Goal: Book appointment/travel/reservation

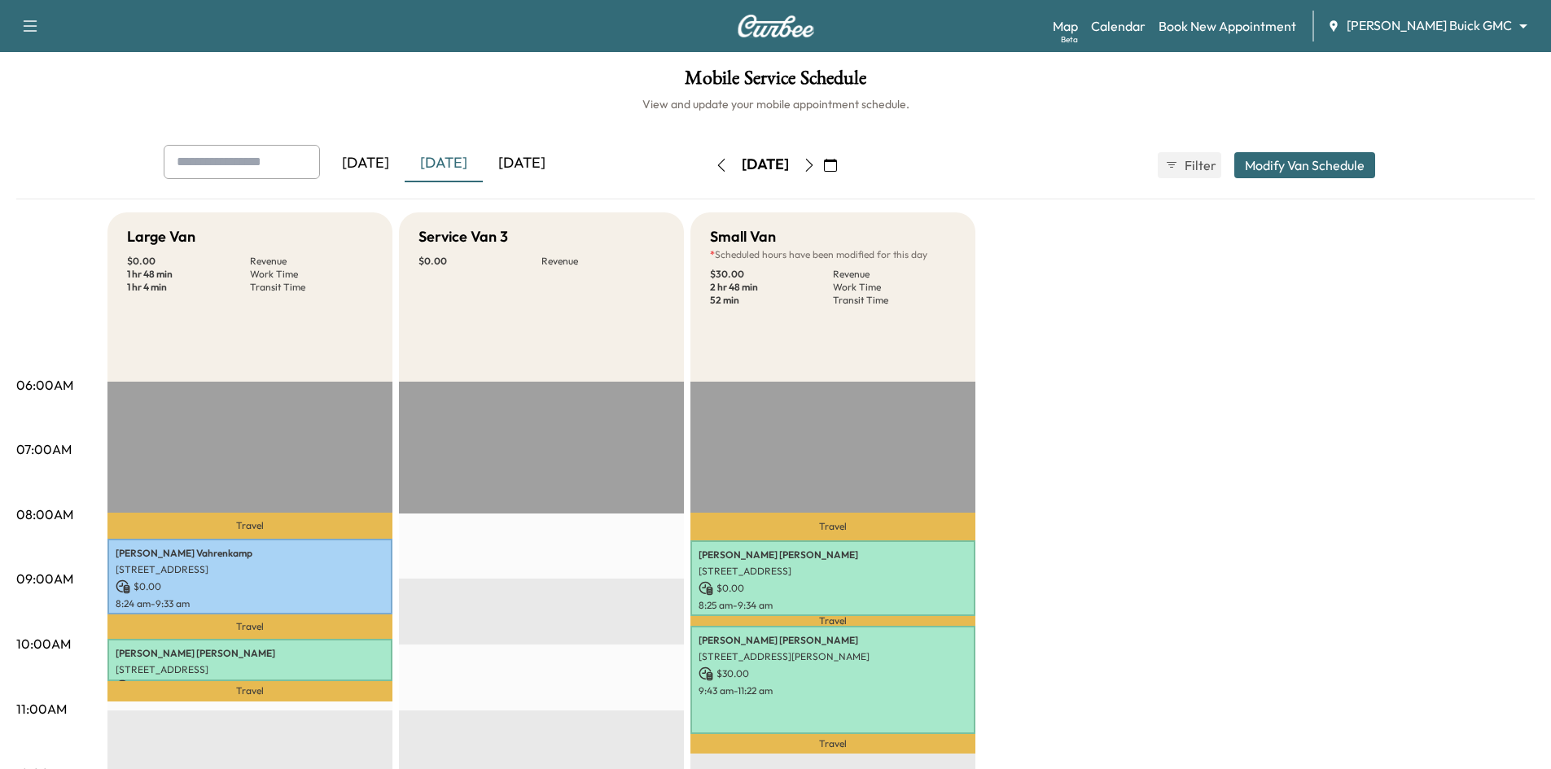
scroll to position [81, 0]
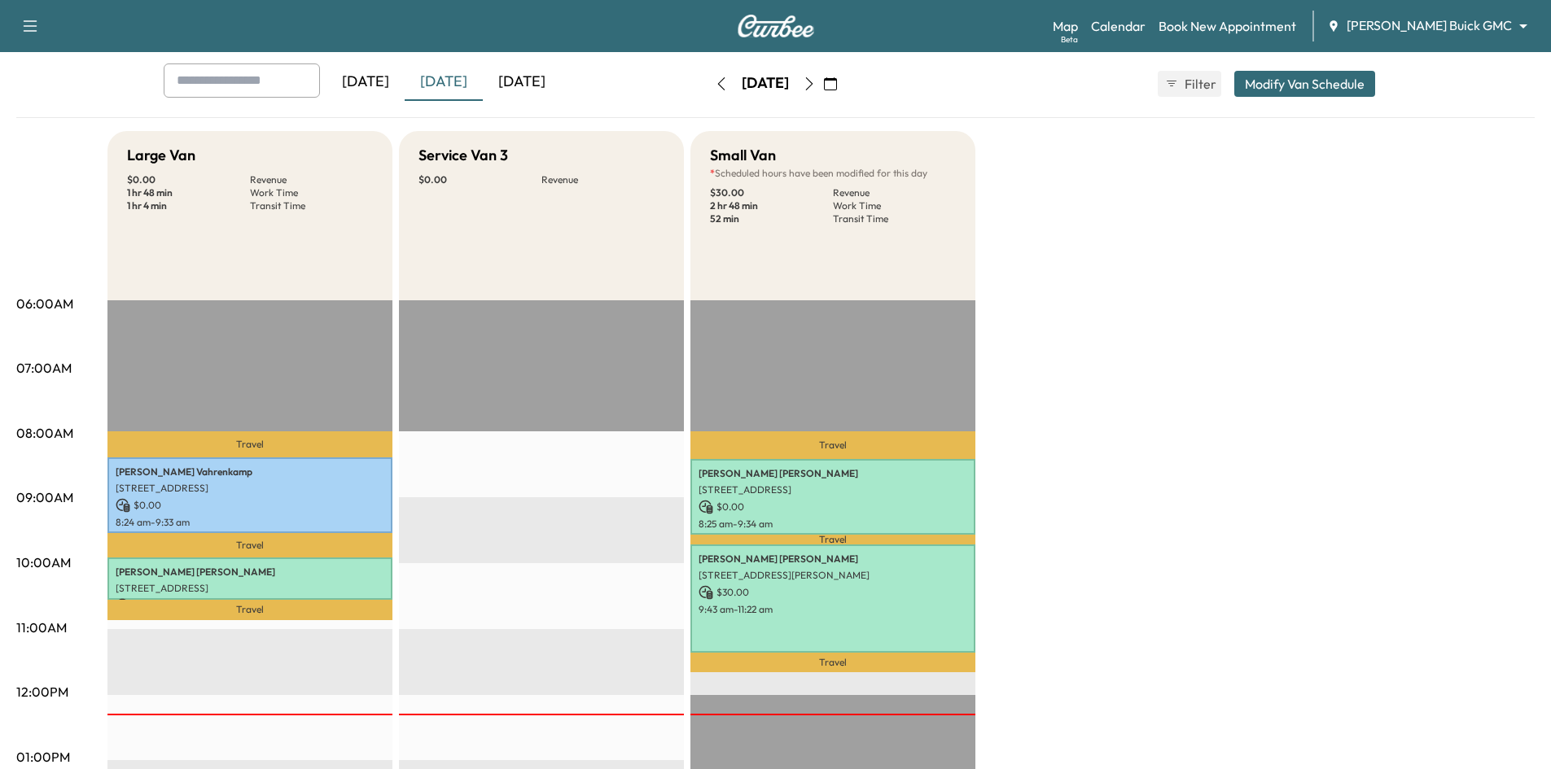
click at [553, 85] on div "[DATE]" at bounding box center [522, 82] width 78 height 37
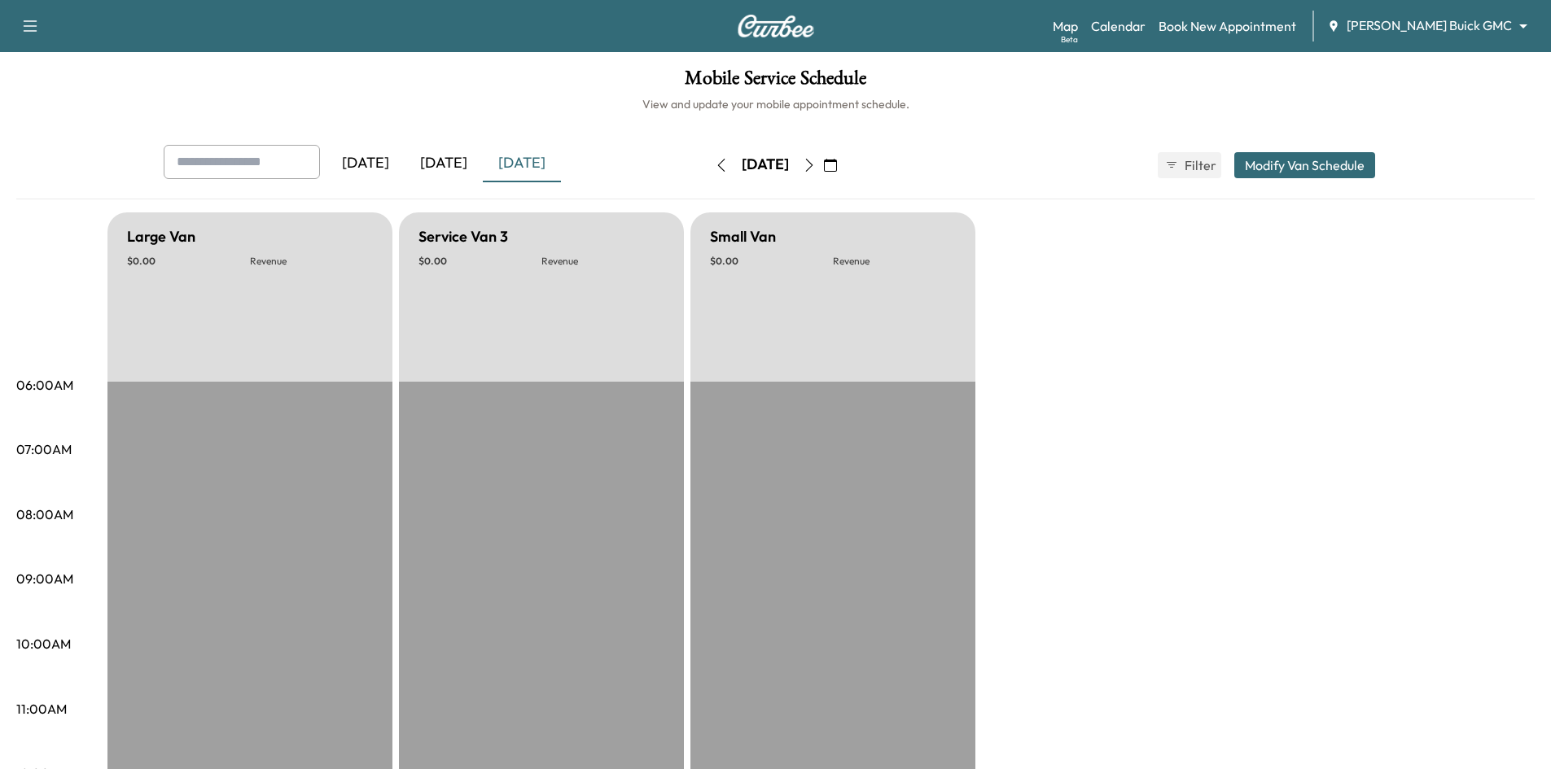
click at [837, 165] on icon "button" at bounding box center [830, 165] width 13 height 13
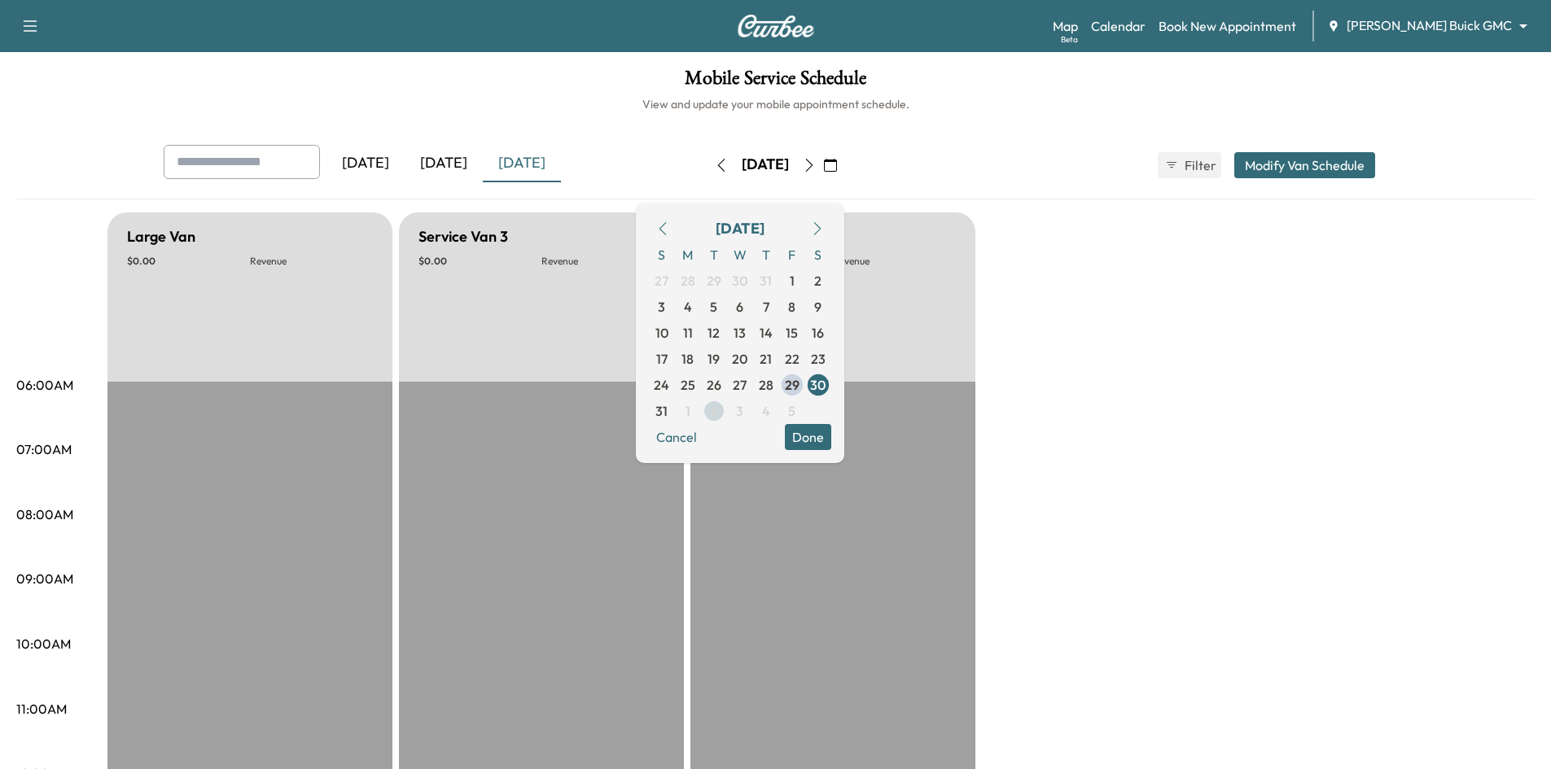
click at [717, 410] on span "2" at bounding box center [713, 411] width 7 height 20
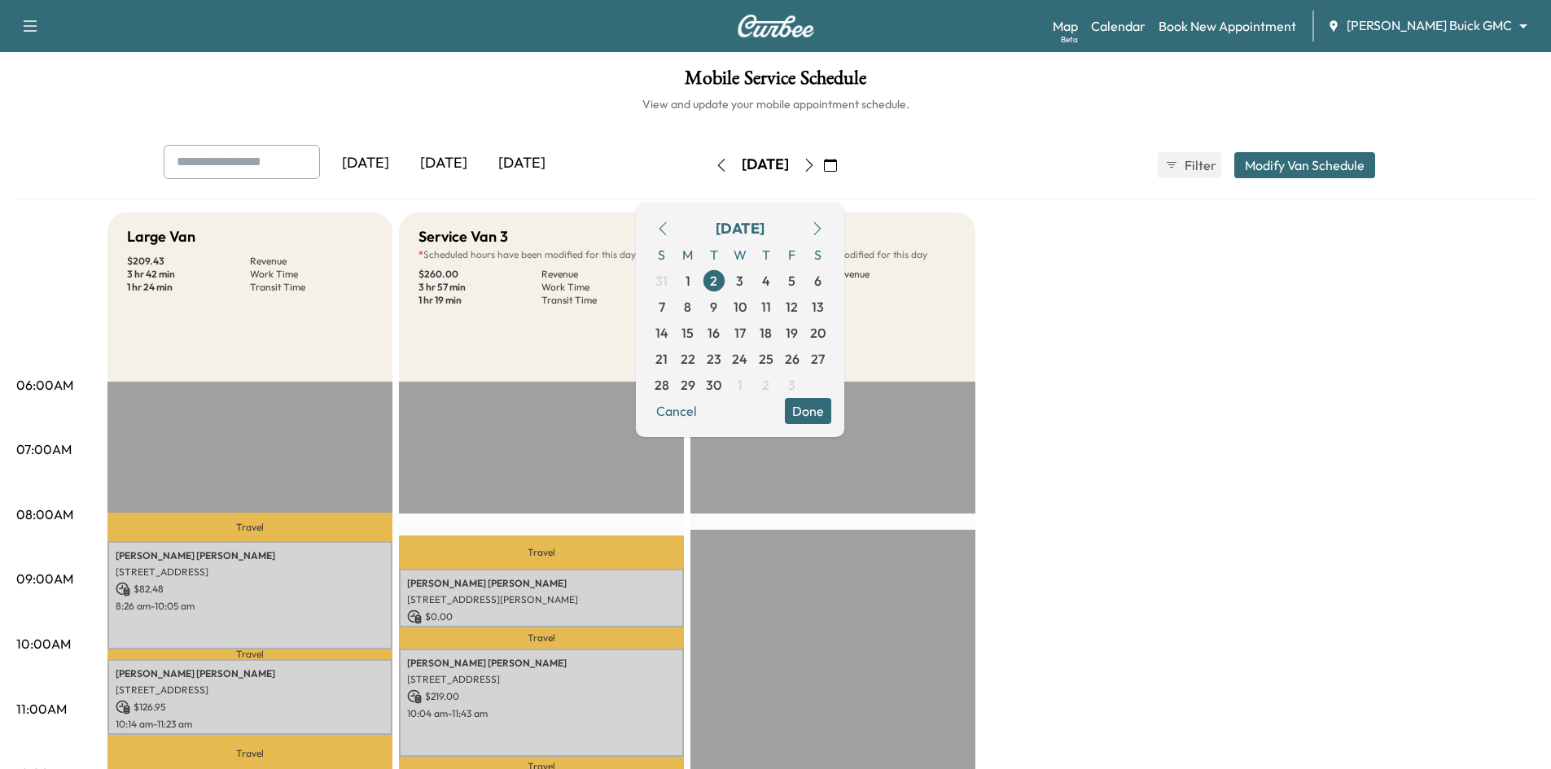
drag, startPoint x: 857, startPoint y: 418, endPoint x: 753, endPoint y: 346, distance: 126.5
click at [831, 414] on button "Done" at bounding box center [808, 411] width 46 height 26
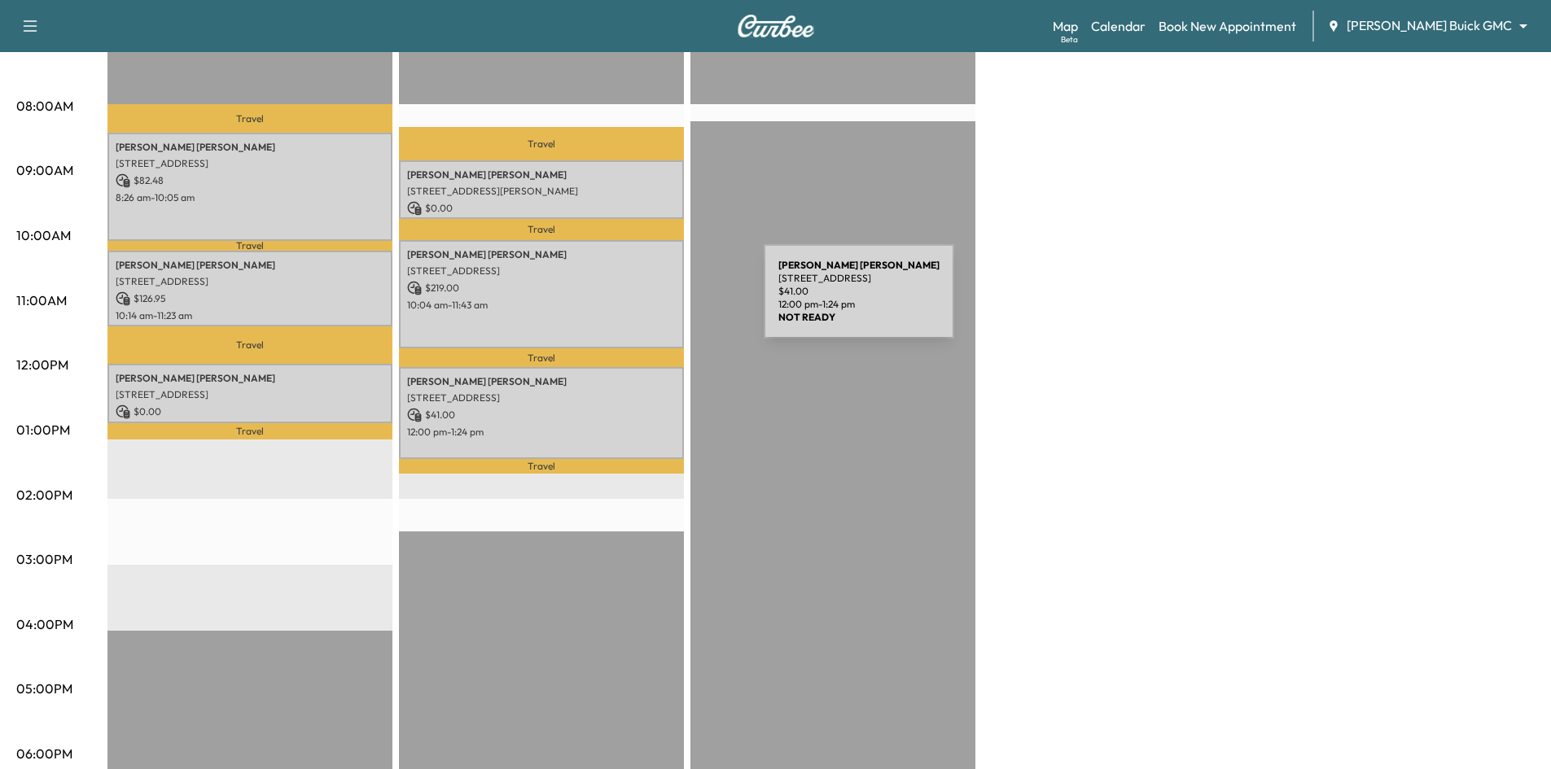
scroll to position [163, 0]
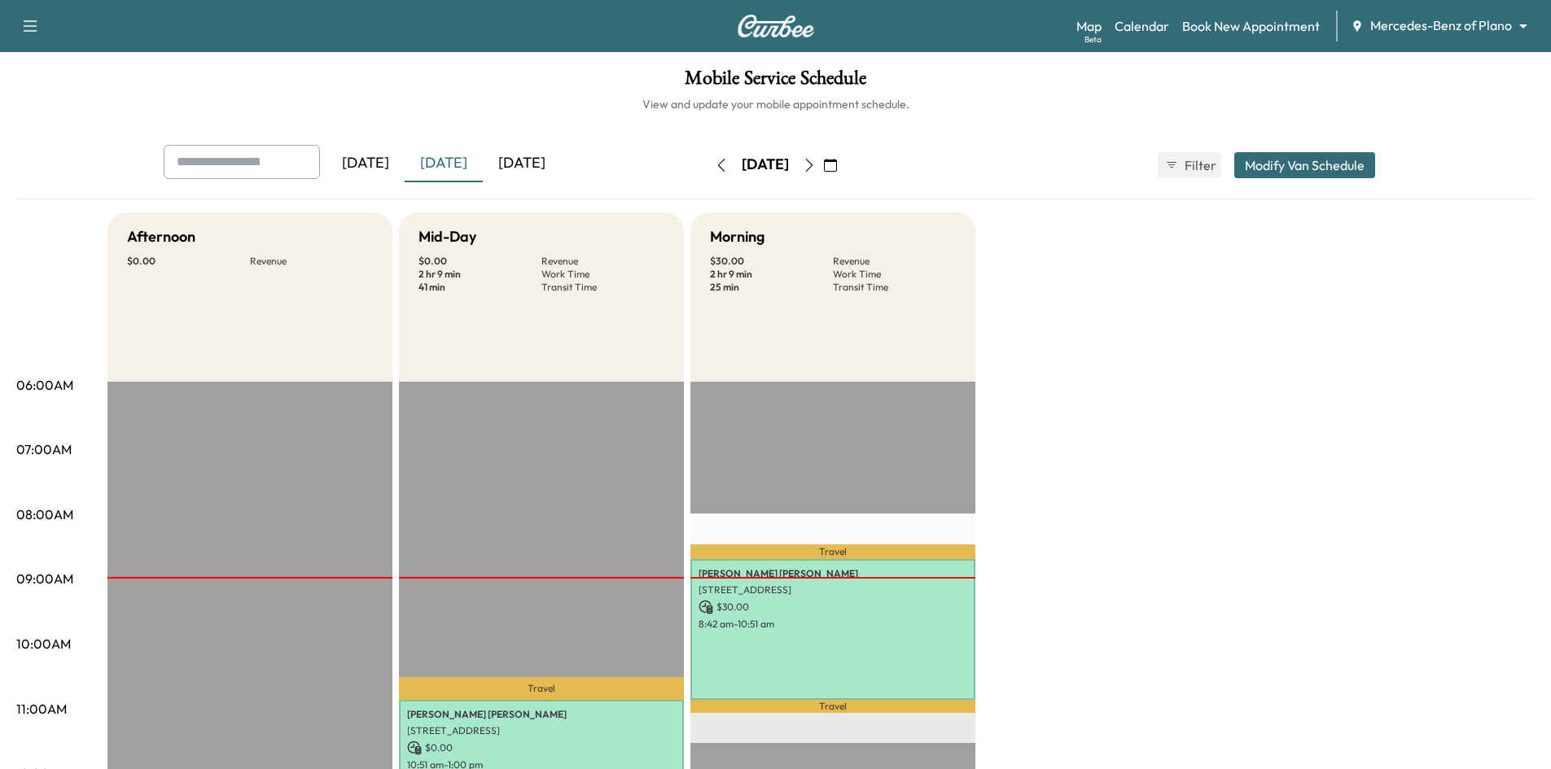
scroll to position [81, 0]
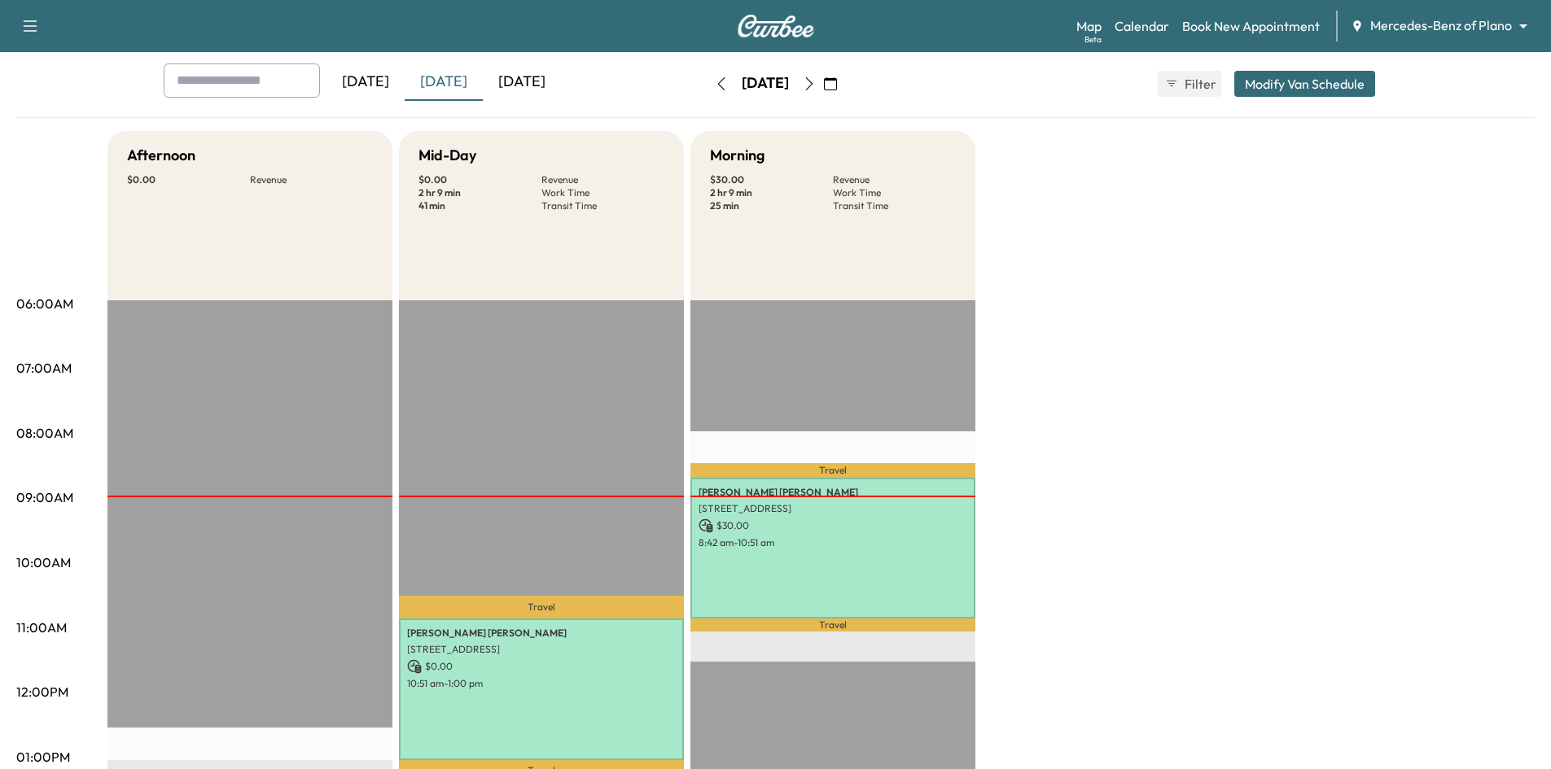
click at [844, 74] on button "button" at bounding box center [831, 84] width 28 height 26
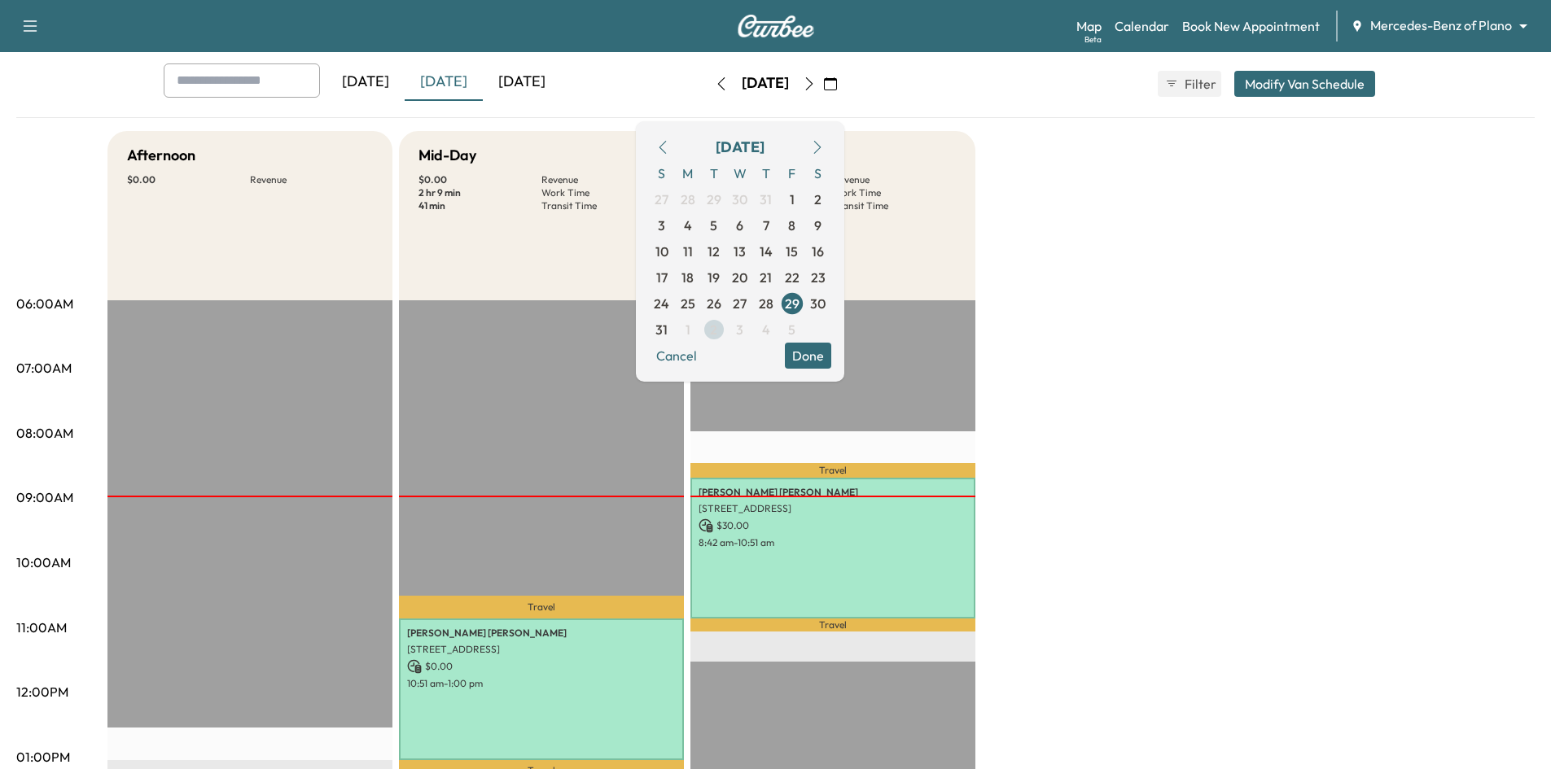
click at [727, 331] on span "2" at bounding box center [714, 330] width 26 height 26
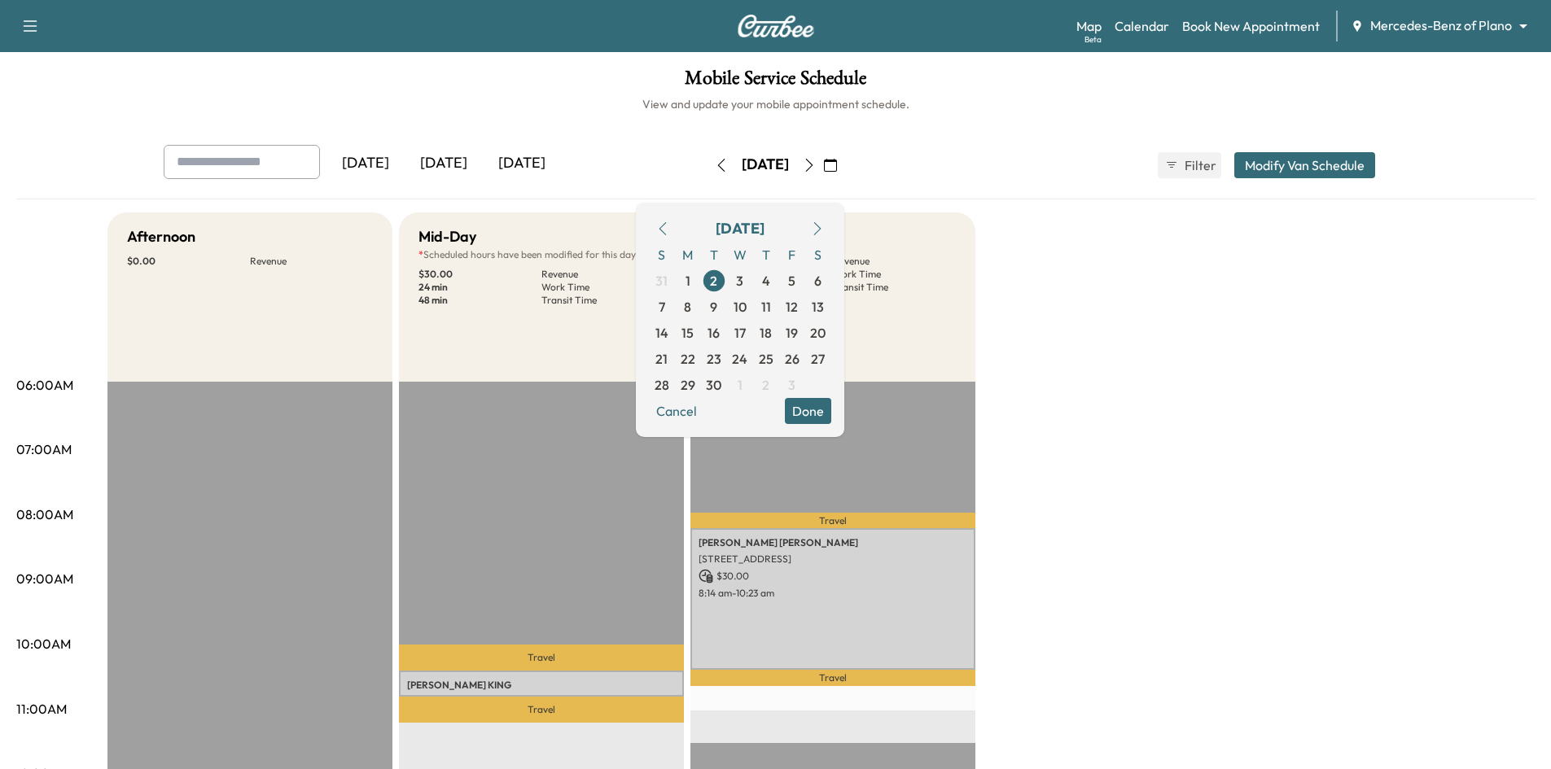
click at [831, 414] on button "Done" at bounding box center [808, 411] width 46 height 26
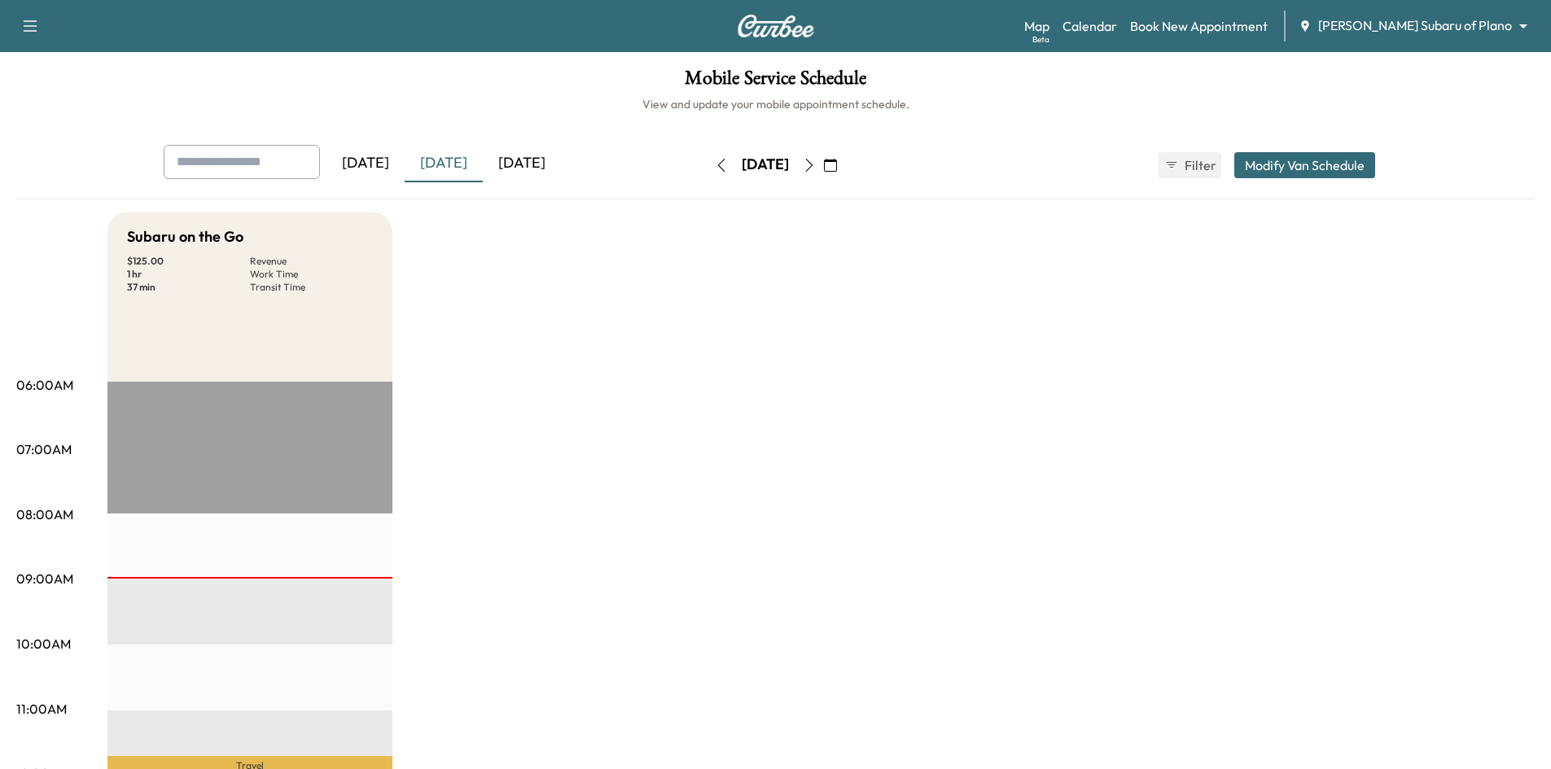
click at [837, 167] on icon "button" at bounding box center [830, 165] width 13 height 13
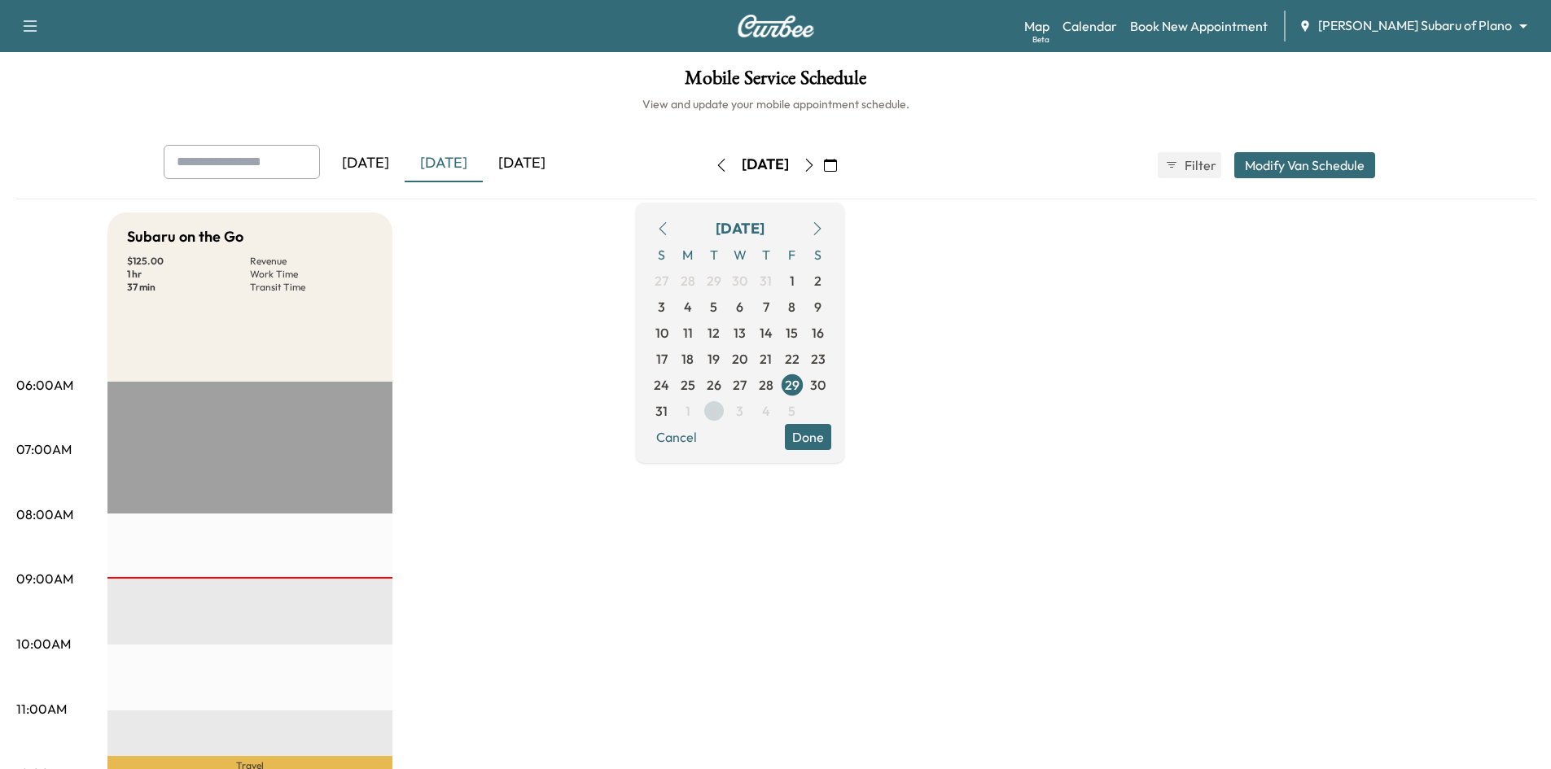
click at [717, 416] on span "2" at bounding box center [713, 411] width 7 height 20
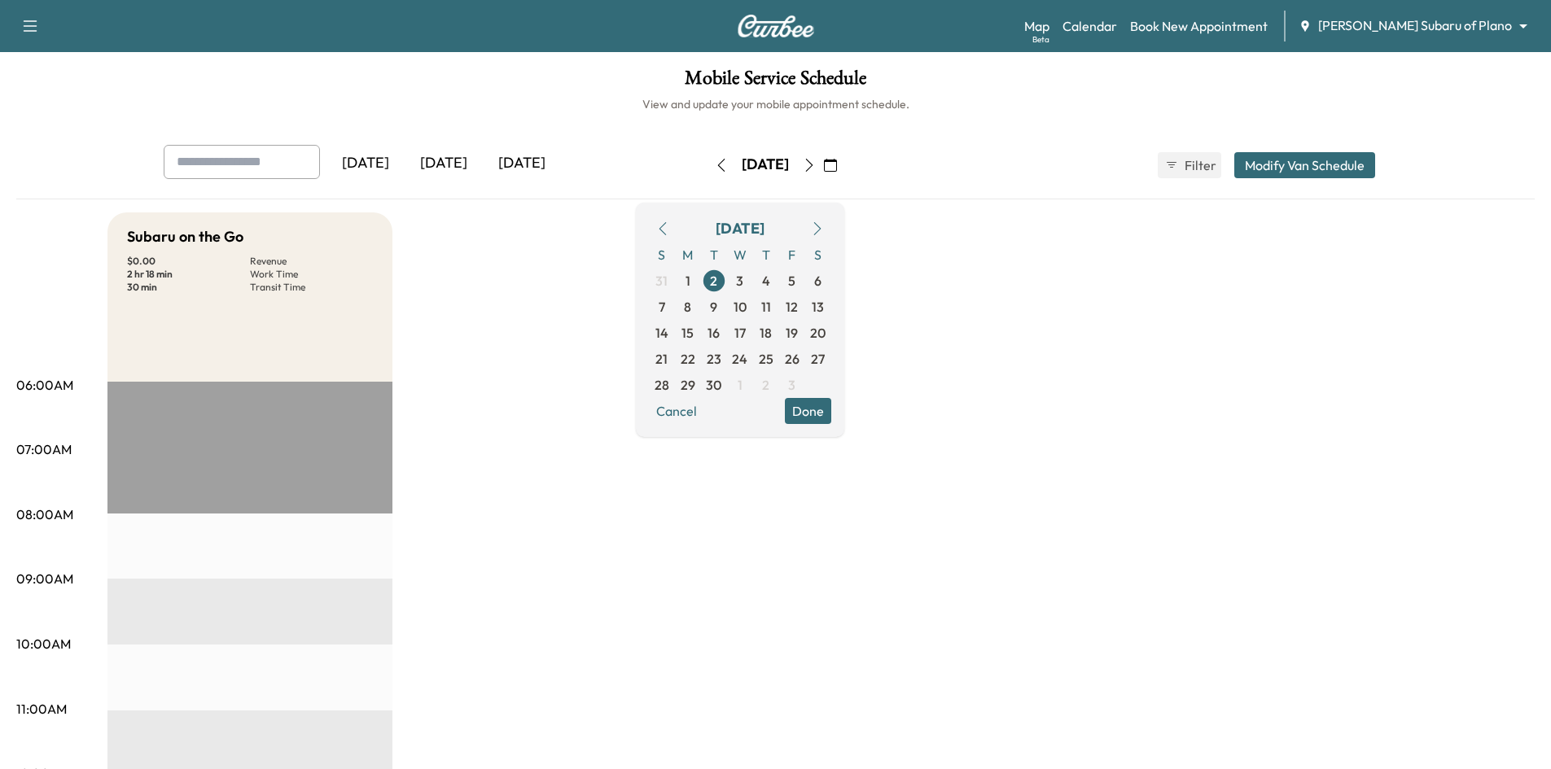
drag, startPoint x: 847, startPoint y: 418, endPoint x: 756, endPoint y: 444, distance: 94.0
click at [831, 418] on button "Done" at bounding box center [808, 411] width 46 height 26
